Goal: Task Accomplishment & Management: Complete application form

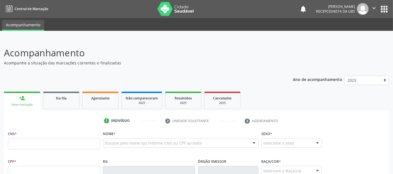
click at [31, 100] on link "person_add Nova marcação" at bounding box center [22, 101] width 36 height 19
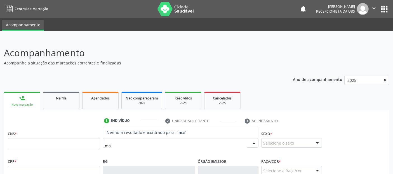
type input "m"
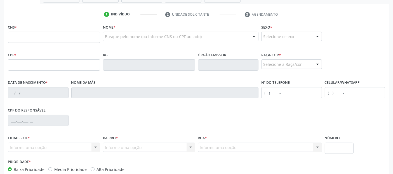
scroll to position [107, 0]
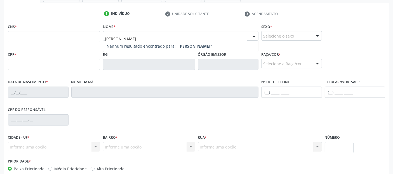
type input "[PERSON_NAME]"
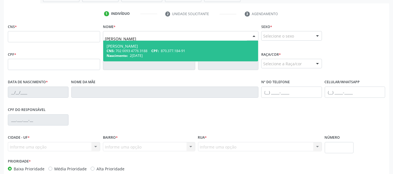
click at [182, 47] on div "[PERSON_NAME]" at bounding box center [181, 46] width 148 height 4
type input "702 0093 4776 3188"
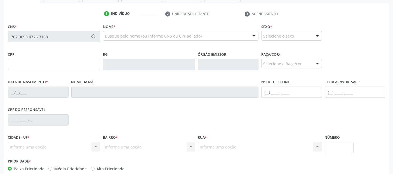
type input "870.377.184-91"
type input "2[DATE]"
type input "[DEMOGRAPHIC_DATA][PERSON_NAME]"
type input "[PHONE_NUMBER]"
type input "24"
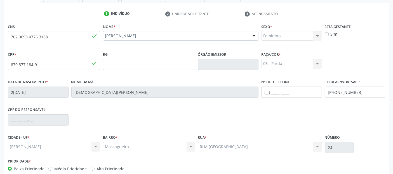
scroll to position [137, 0]
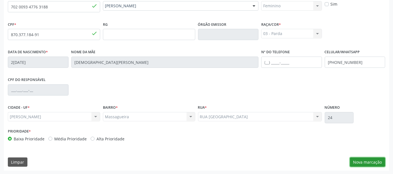
click at [354, 156] on button "Nova marcação" at bounding box center [367, 162] width 35 height 10
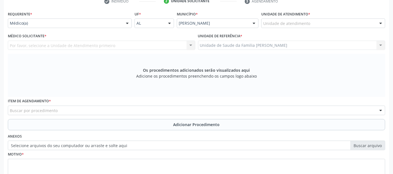
scroll to position [95, 0]
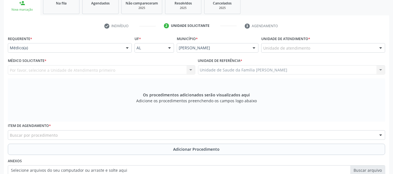
click at [314, 48] on div "Unidade de atendimento" at bounding box center [324, 48] width 124 height 10
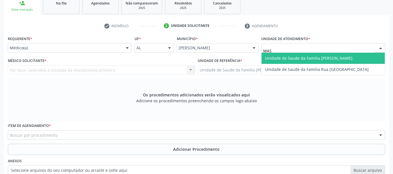
type input "MASS"
click at [311, 55] on span "Unidade de Saude da Familia [PERSON_NAME]" at bounding box center [324, 58] width 124 height 11
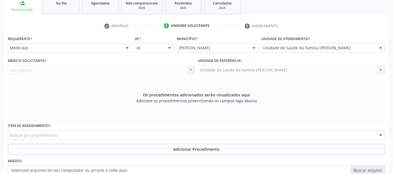
click at [159, 76] on div "Médico Solicitante * [GEOGRAPHIC_DATA]... Nenhum resultado encontrado para: " "…" at bounding box center [101, 68] width 190 height 22
click at [143, 70] on div "Médico solicitante" at bounding box center [102, 70] width 188 height 10
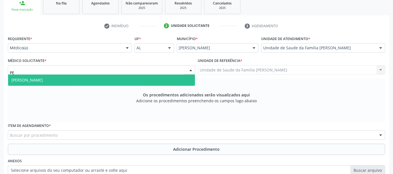
type input "PED"
click at [135, 77] on span "[PERSON_NAME]" at bounding box center [101, 79] width 187 height 11
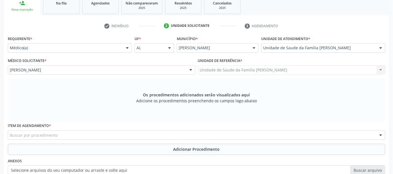
scroll to position [162, 0]
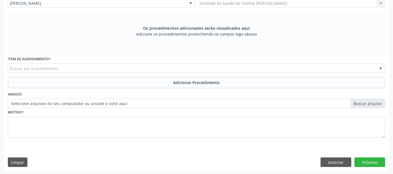
click at [251, 70] on div "Buscar por procedimento" at bounding box center [197, 69] width 378 height 10
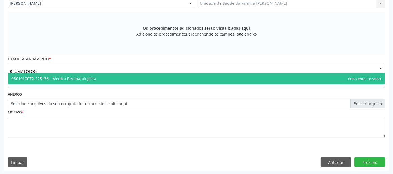
type input "REUMATOLOGIS"
click at [197, 80] on span "0301010072-225136 - Médico Reumatologista" at bounding box center [196, 78] width 377 height 11
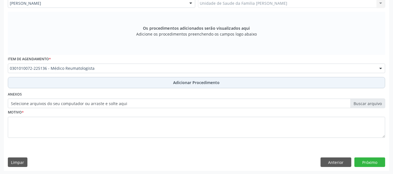
click at [185, 80] on span "Adicionar Procedimento" at bounding box center [197, 83] width 46 height 6
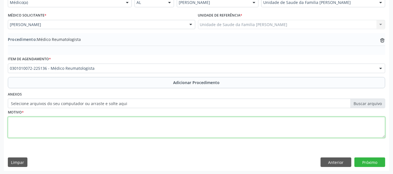
click at [155, 132] on textarea at bounding box center [197, 127] width 378 height 21
type textarea "AVALIAÇÃO."
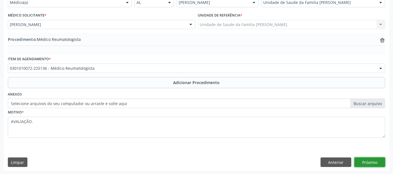
click at [354, 156] on button "Próximo" at bounding box center [370, 162] width 31 height 10
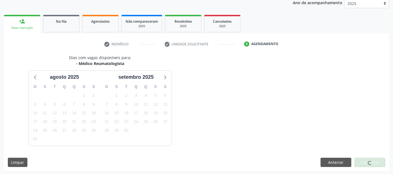
scroll to position [93, 0]
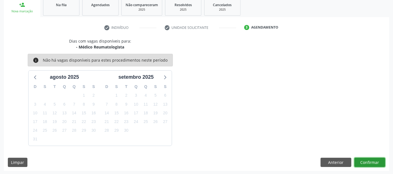
click at [354, 156] on button "Confirmar" at bounding box center [370, 163] width 31 height 10
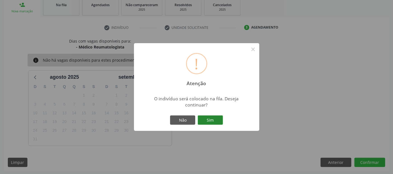
click at [217, 120] on button "Sim" at bounding box center [210, 120] width 25 height 10
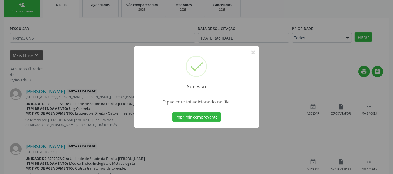
scroll to position [18, 0]
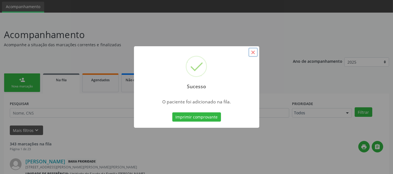
click at [251, 55] on button "×" at bounding box center [254, 53] width 10 height 10
